Goal: Task Accomplishment & Management: Use online tool/utility

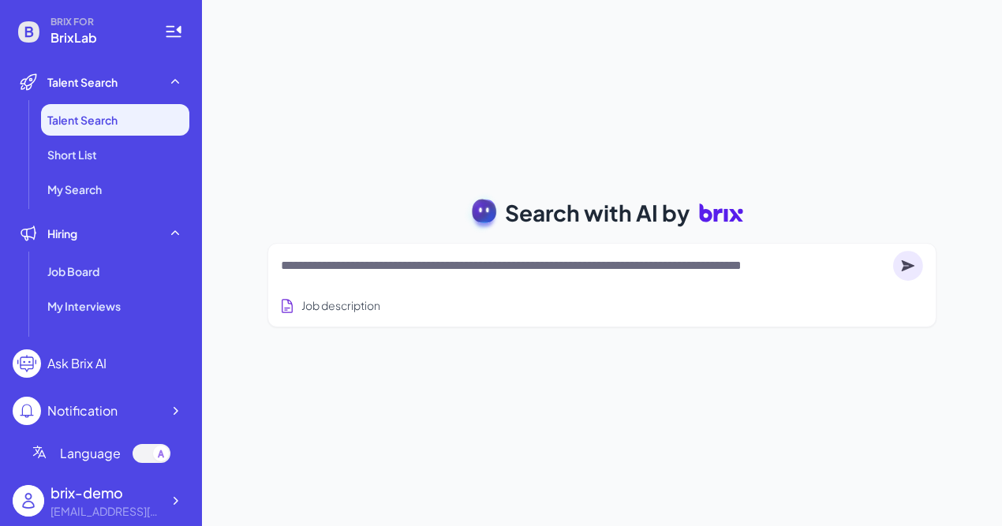
click at [416, 263] on textarea at bounding box center [584, 265] width 606 height 19
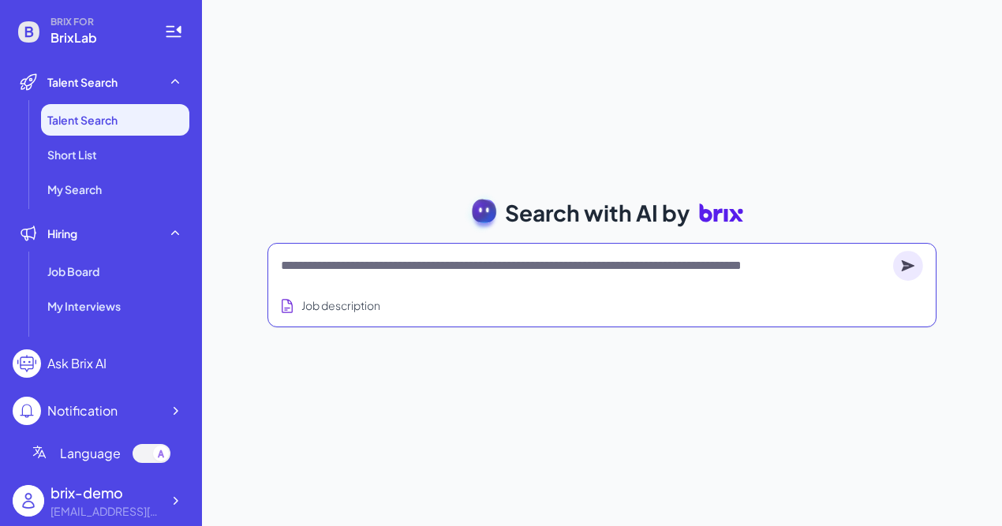
click at [416, 263] on textarea at bounding box center [584, 265] width 606 height 19
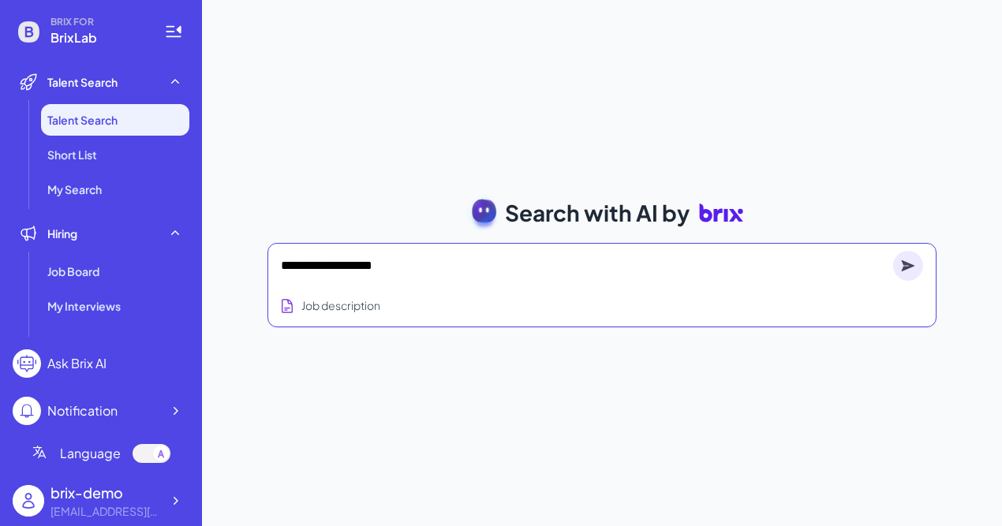
type textarea "**********"
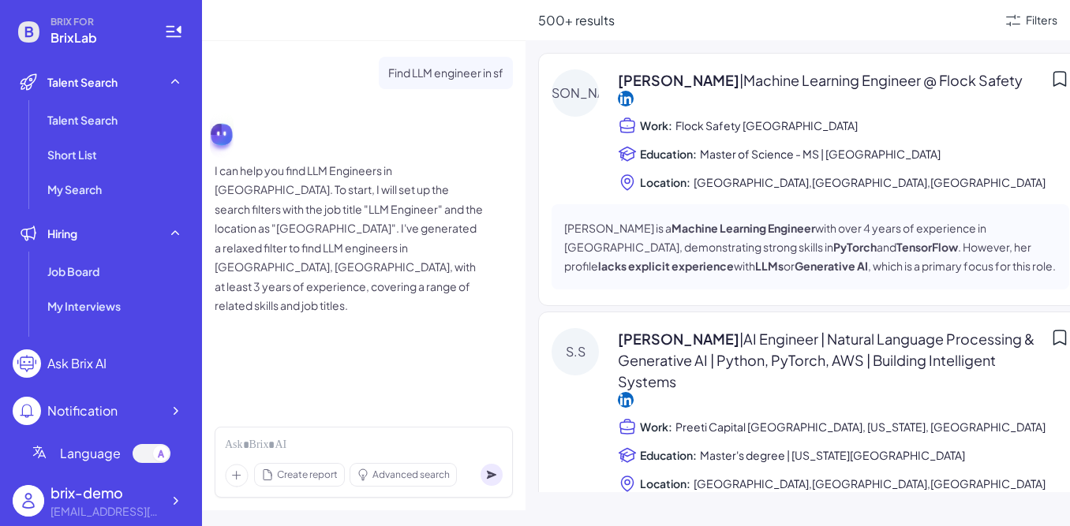
click at [395, 354] on div "Find LLM engineer in sf I can help you find LLM Engineers in San Francisco. To …" at bounding box center [364, 227] width 324 height 373
click at [400, 481] on span "Advanced search" at bounding box center [410, 475] width 77 height 14
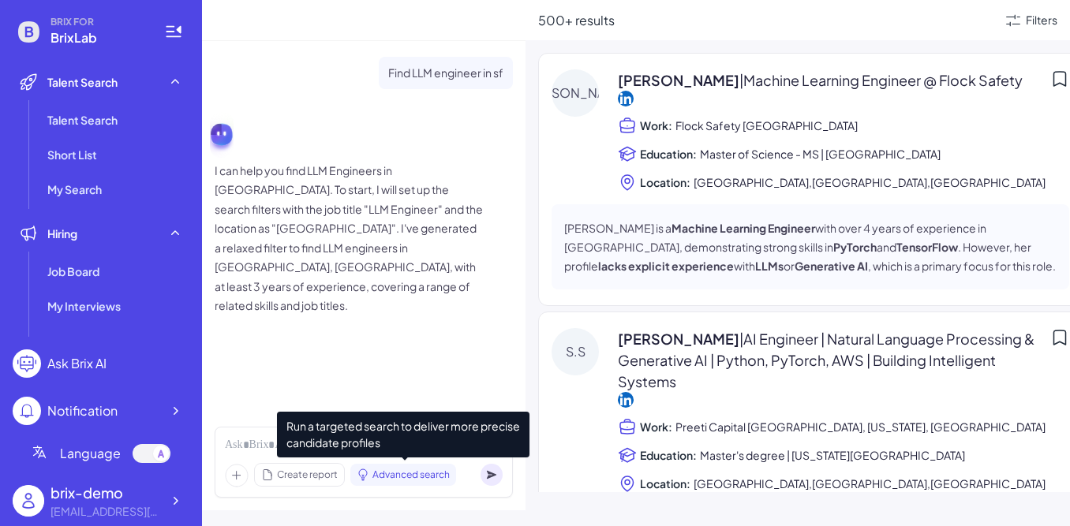
click at [377, 444] on span "Run a targeted search to deliver more precise candidate profiles" at bounding box center [403, 435] width 253 height 46
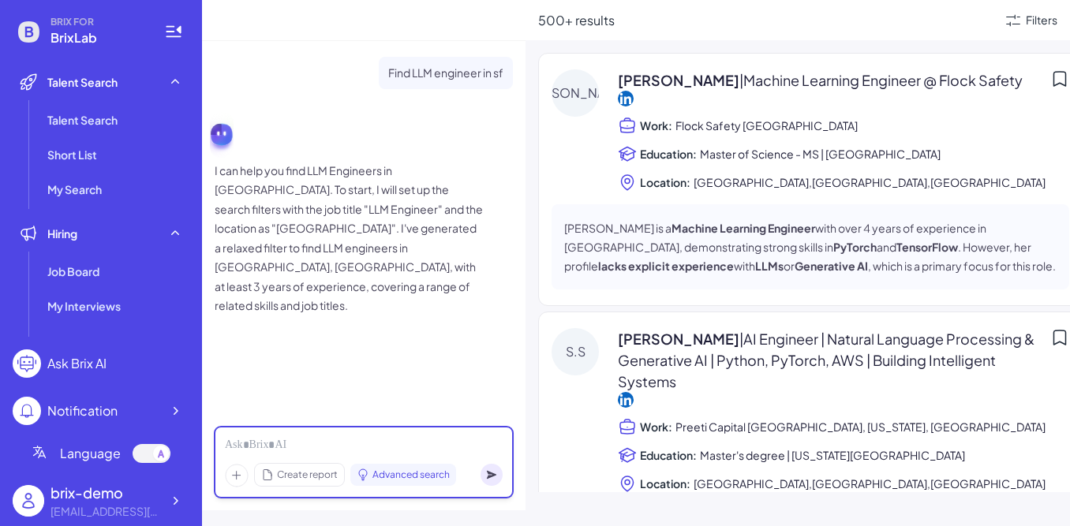
click at [322, 447] on div at bounding box center [364, 445] width 278 height 17
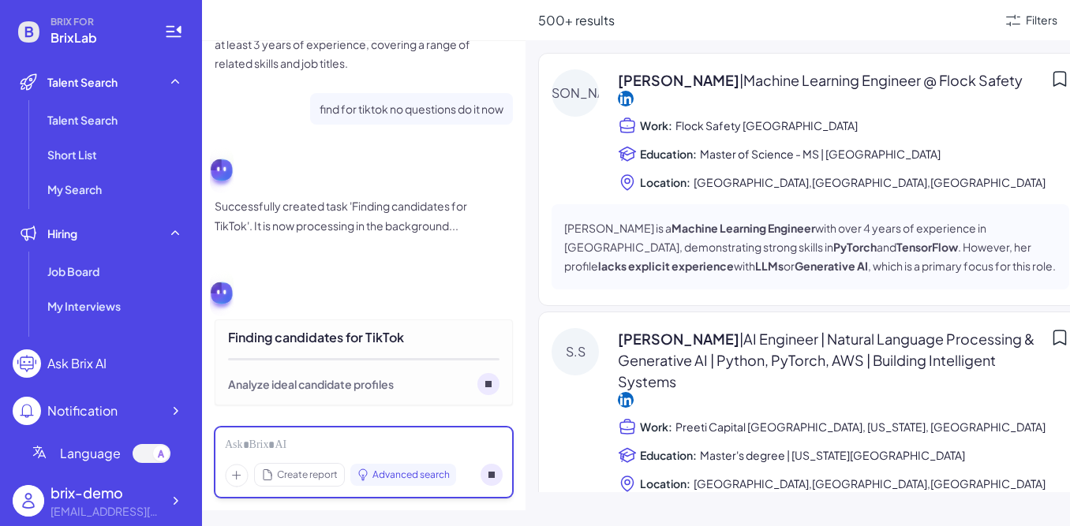
scroll to position [242, 0]
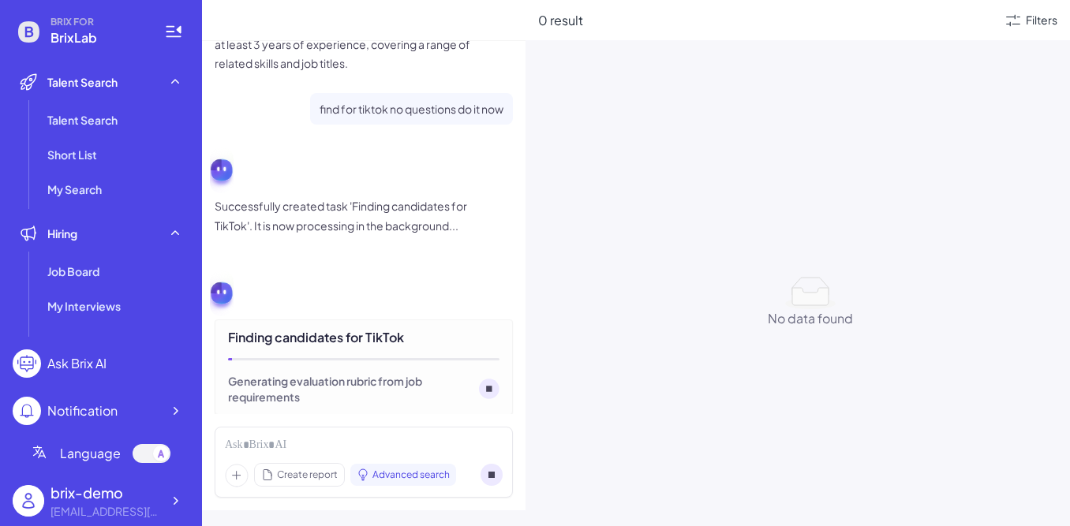
click at [298, 373] on div "Generating evaluation rubric from job requirements" at bounding box center [350, 389] width 245 height 32
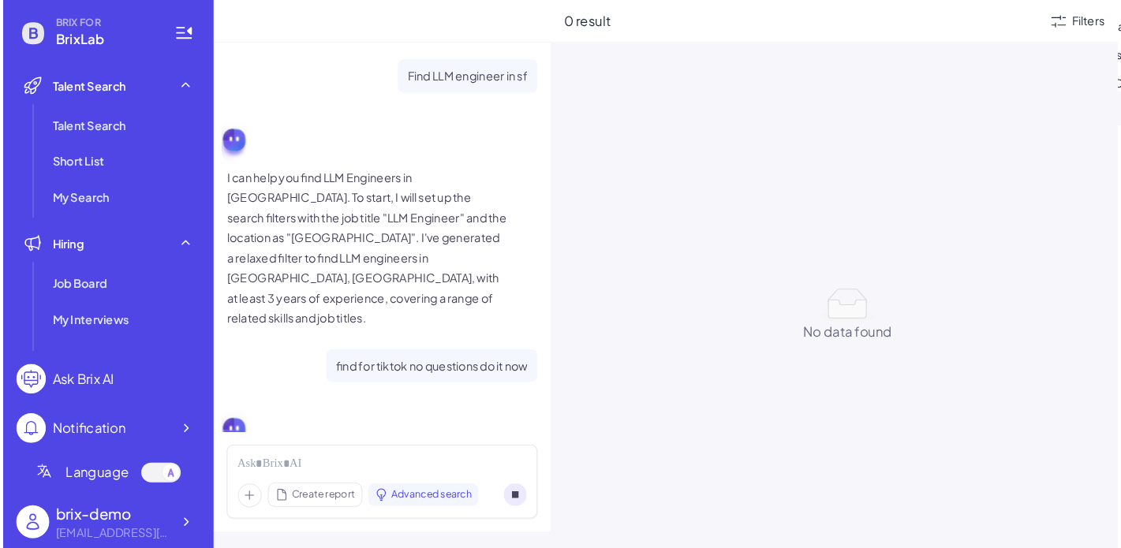
scroll to position [252, 0]
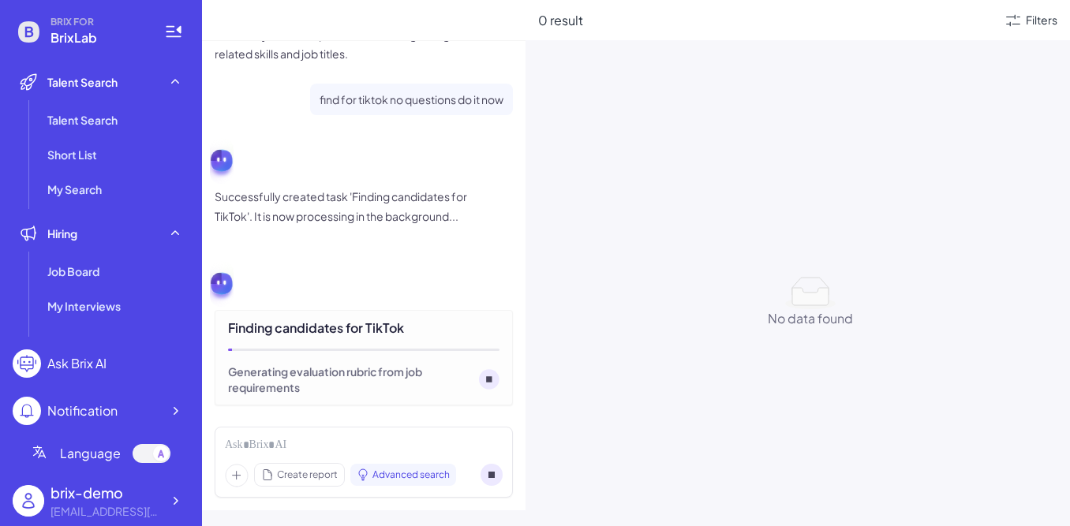
click at [410, 364] on div "Generating evaluation rubric from job requirements" at bounding box center [350, 380] width 245 height 32
click at [413, 390] on div "Find LLM engineer in sf I can help you find LLM Engineers in San Francisco. To …" at bounding box center [364, 111] width 298 height 613
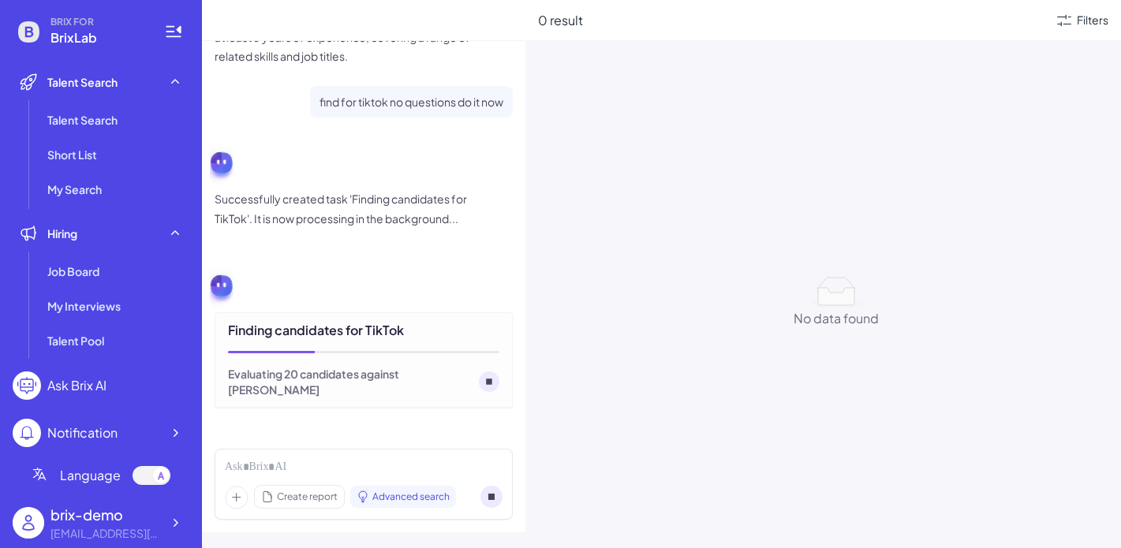
scroll to position [220, 0]
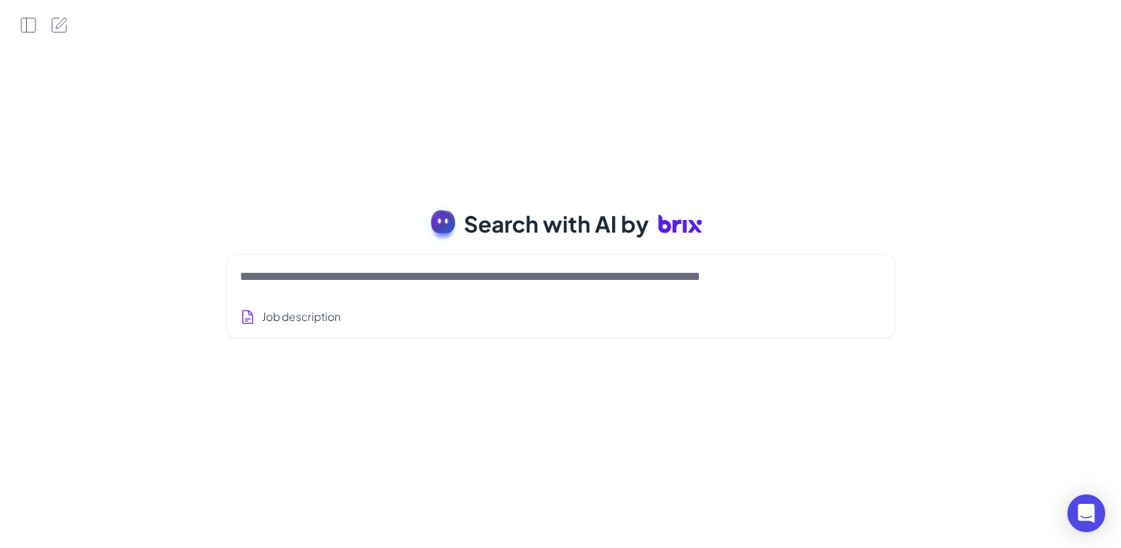
click at [600, 271] on textarea at bounding box center [542, 277] width 604 height 19
